Goal: Find specific page/section: Find specific page/section

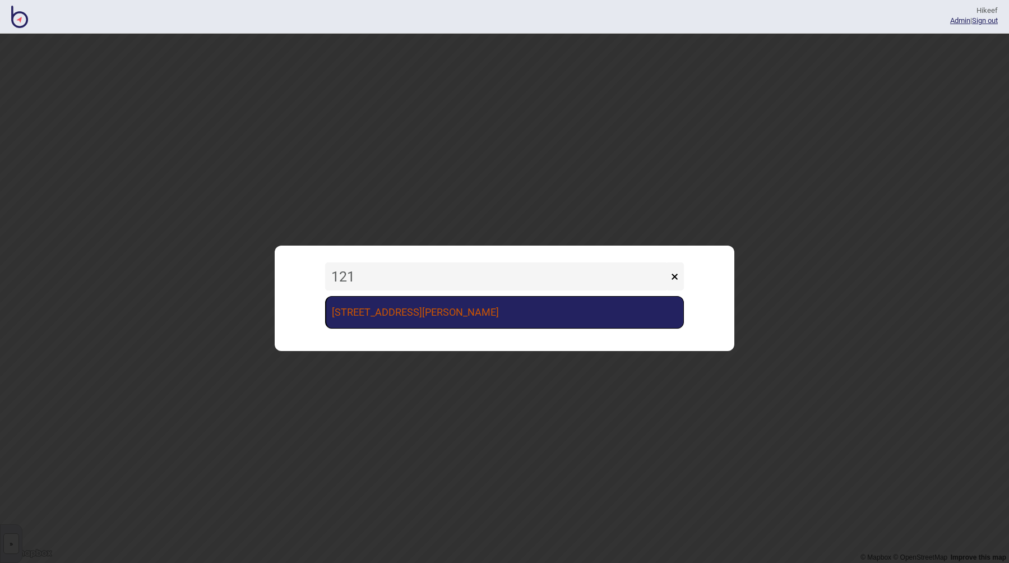
type input "121"
click at [407, 324] on link "[STREET_ADDRESS][PERSON_NAME]" at bounding box center [504, 312] width 359 height 33
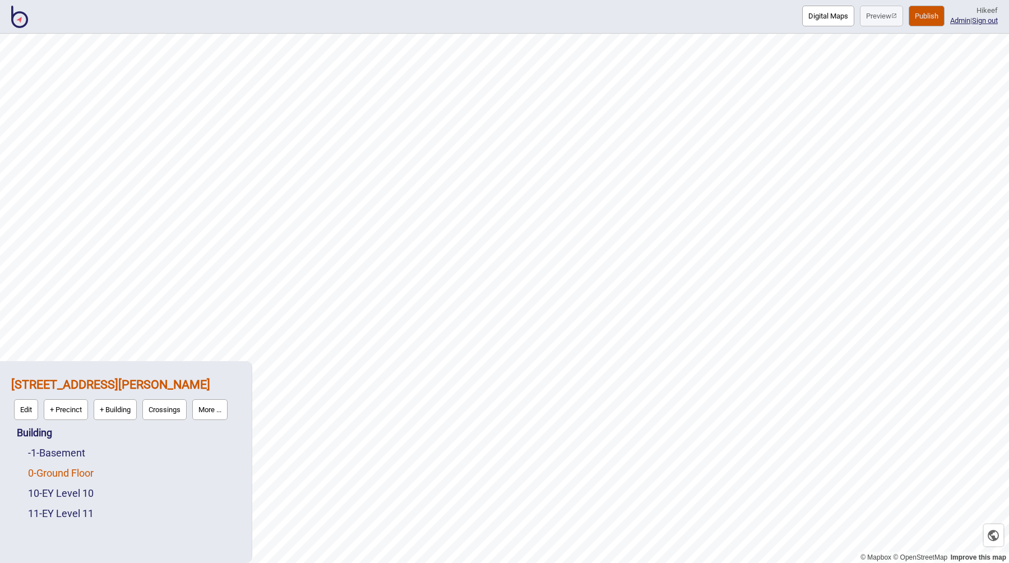
click at [75, 474] on link "0 - Ground Floor" at bounding box center [61, 473] width 66 height 12
